Goal: Information Seeking & Learning: Understand process/instructions

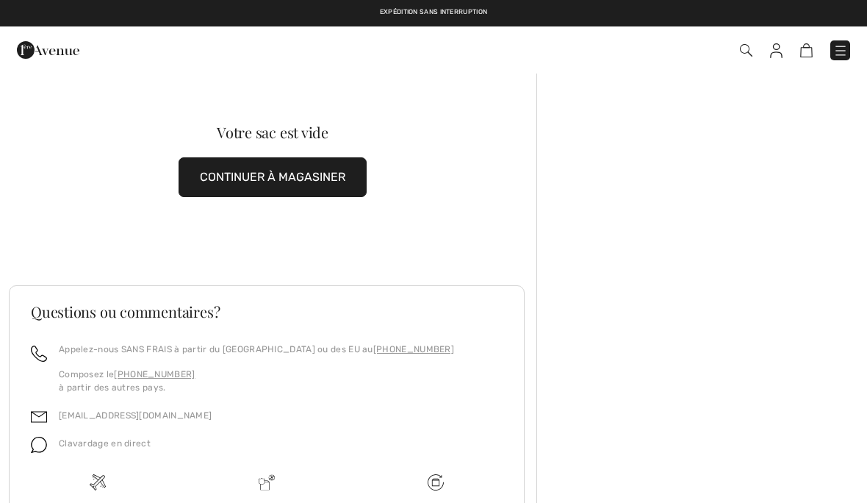
click at [842, 47] on img at bounding box center [840, 50] width 15 height 15
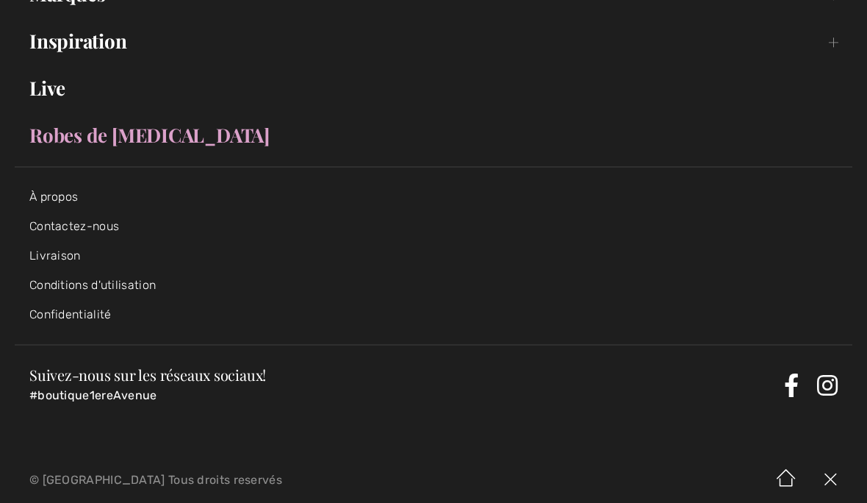
scroll to position [290, 0]
click at [51, 256] on link "Livraison" at bounding box center [54, 256] width 51 height 14
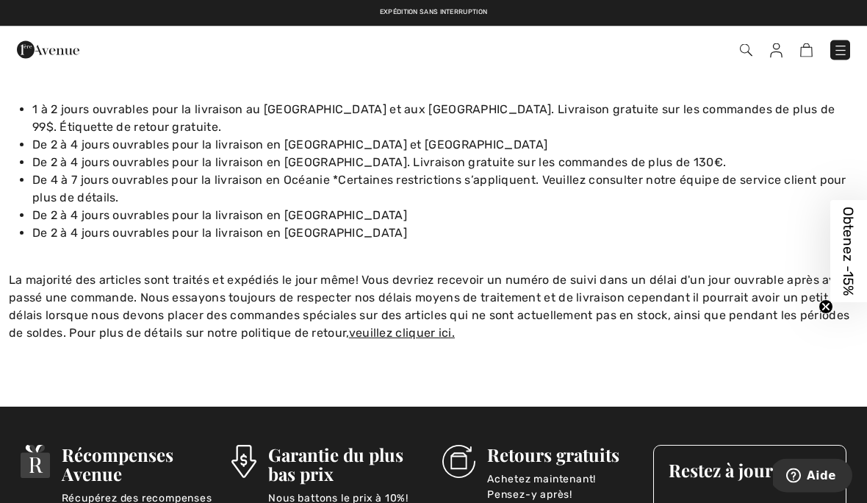
scroll to position [158, 0]
click at [365, 337] on u "veuillez cliquer ici." at bounding box center [402, 333] width 106 height 14
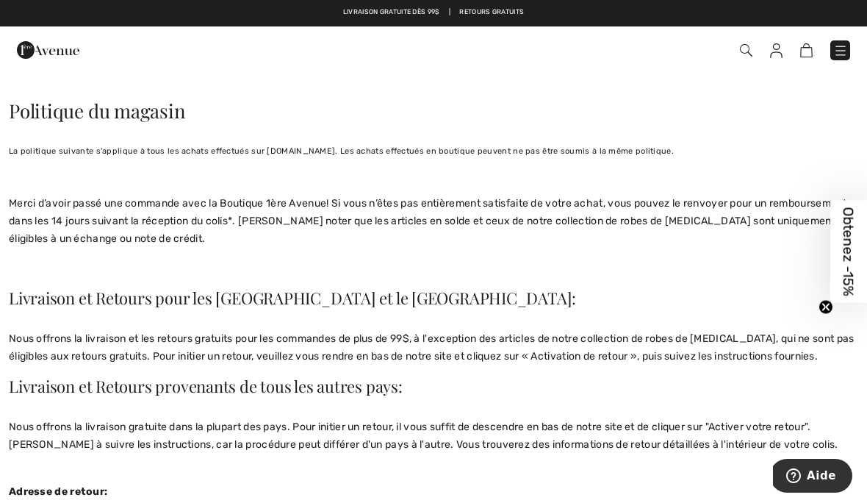
click at [428, 12] on link "Livraison gratuite dès 99$" at bounding box center [391, 12] width 97 height 10
